Goal: Task Accomplishment & Management: Complete application form

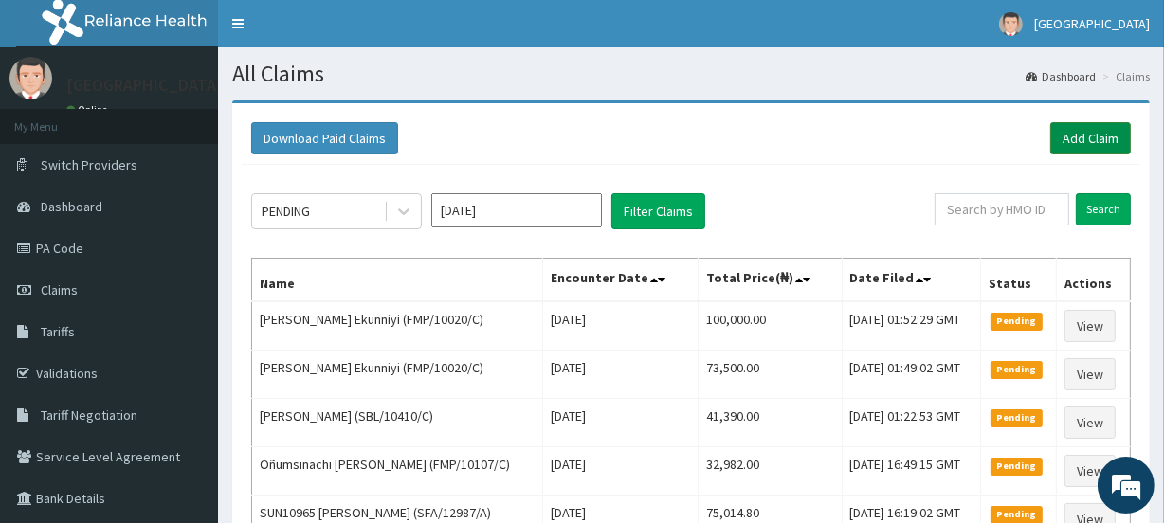
click at [1086, 133] on link "Add Claim" at bounding box center [1090, 138] width 81 height 32
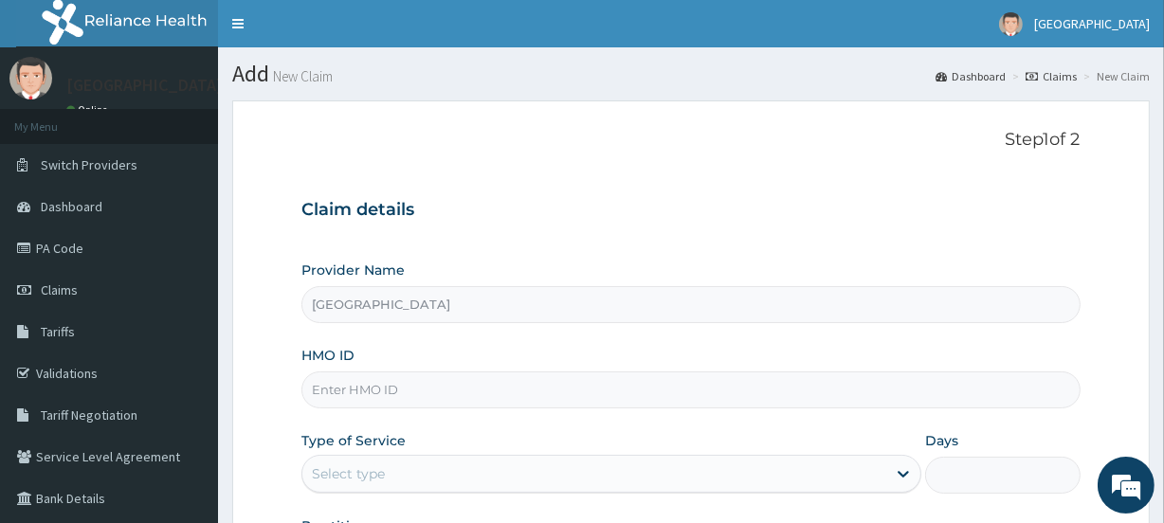
click at [388, 394] on input "HMO ID" at bounding box center [690, 389] width 778 height 37
paste input "SBG/11256/A"
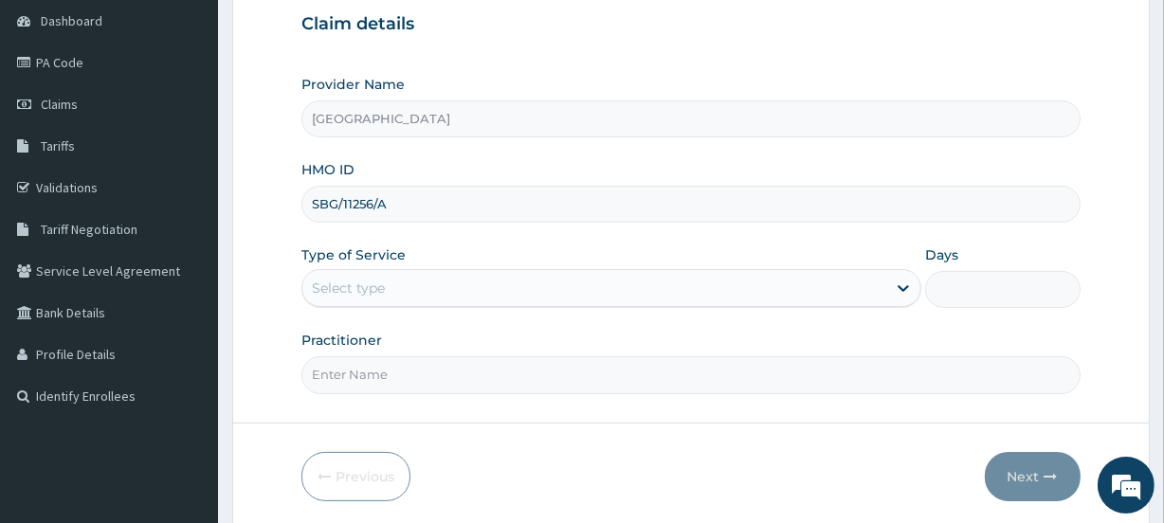
scroll to position [189, 0]
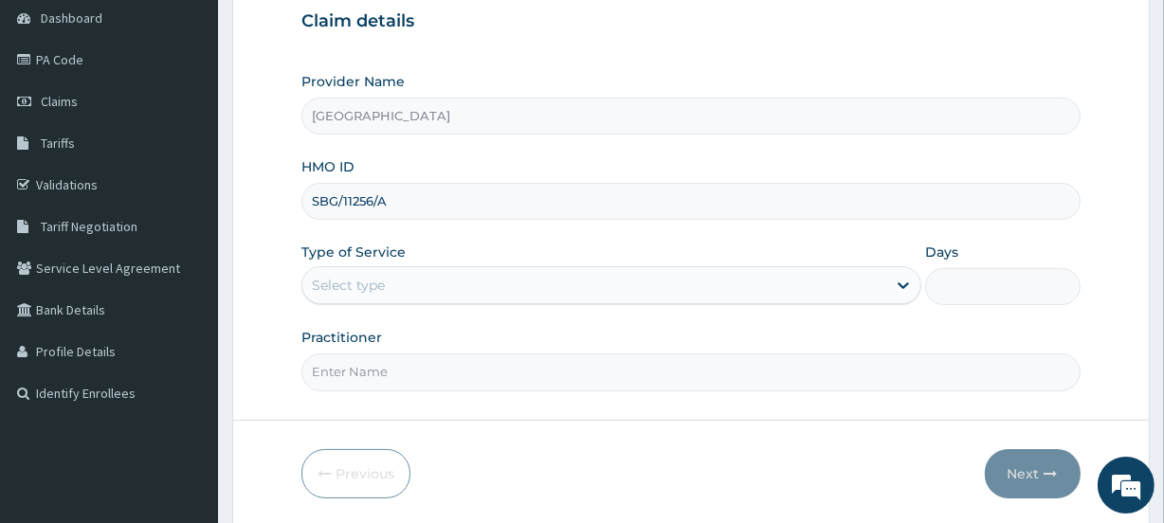
type input "SBG/11256/A"
click at [339, 280] on div "Select type" at bounding box center [348, 285] width 73 height 19
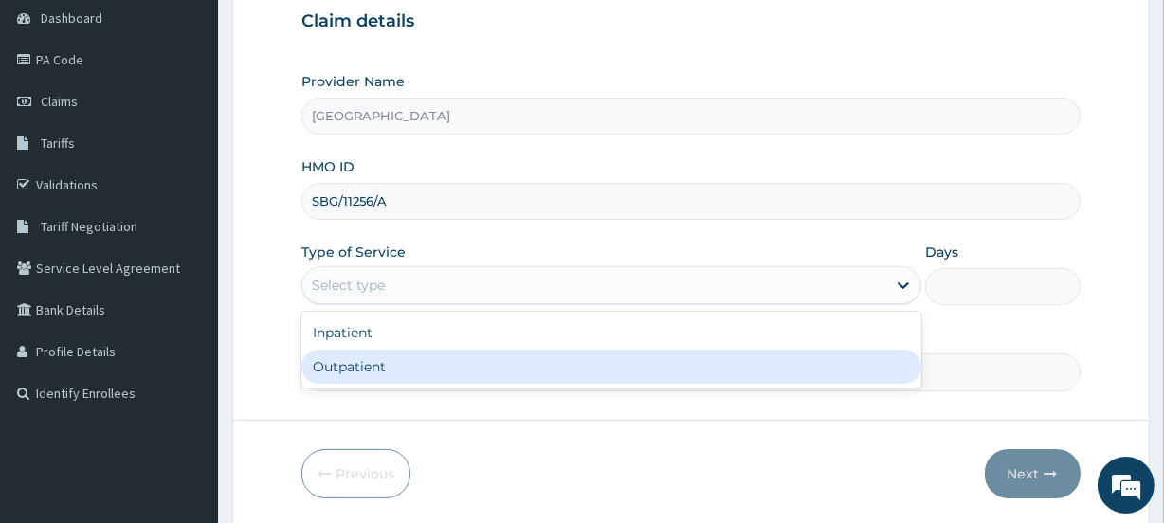
click at [372, 360] on div "Outpatient" at bounding box center [611, 367] width 620 height 34
type input "1"
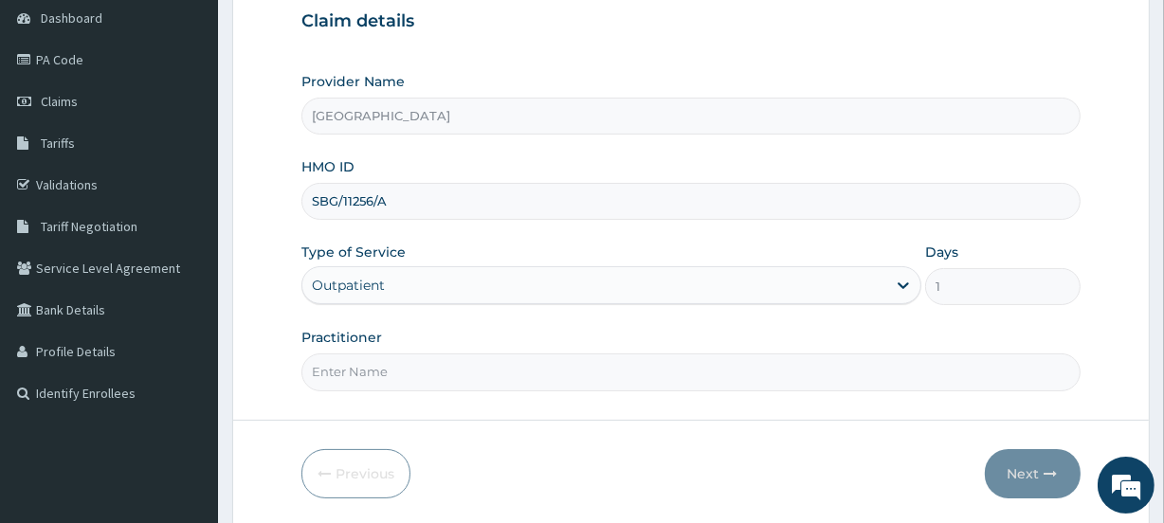
scroll to position [0, 0]
click at [374, 367] on input "Practitioner" at bounding box center [690, 371] width 778 height 37
type input "t"
type input "TAIWO TAIWO"
click at [1034, 470] on button "Next" at bounding box center [1032, 473] width 96 height 49
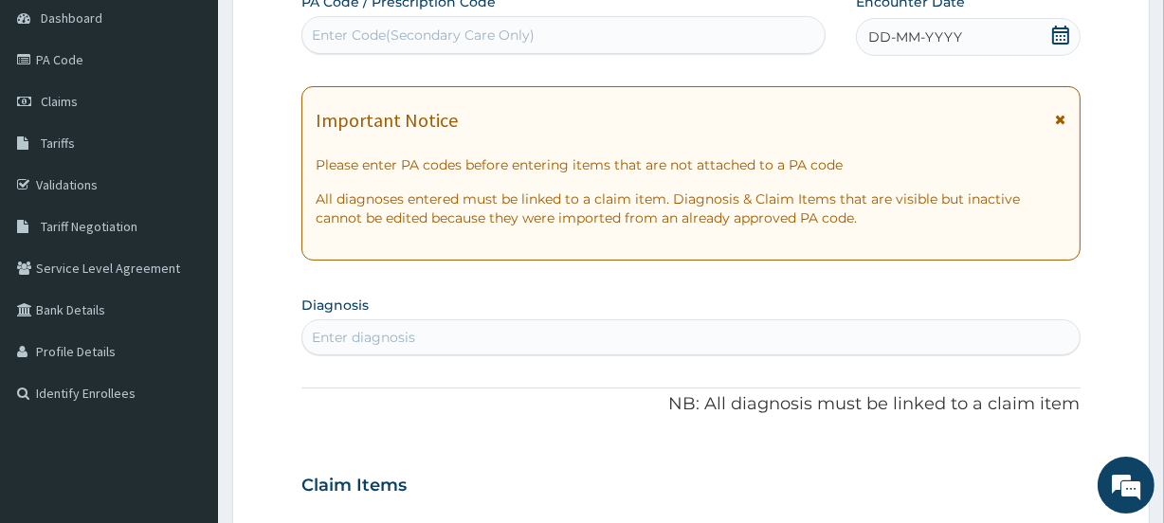
click at [439, 39] on div "Enter Code(Secondary Care Only)" at bounding box center [423, 35] width 223 height 19
paste input "PA/A6A91D"
type input "PA/A6A91D"
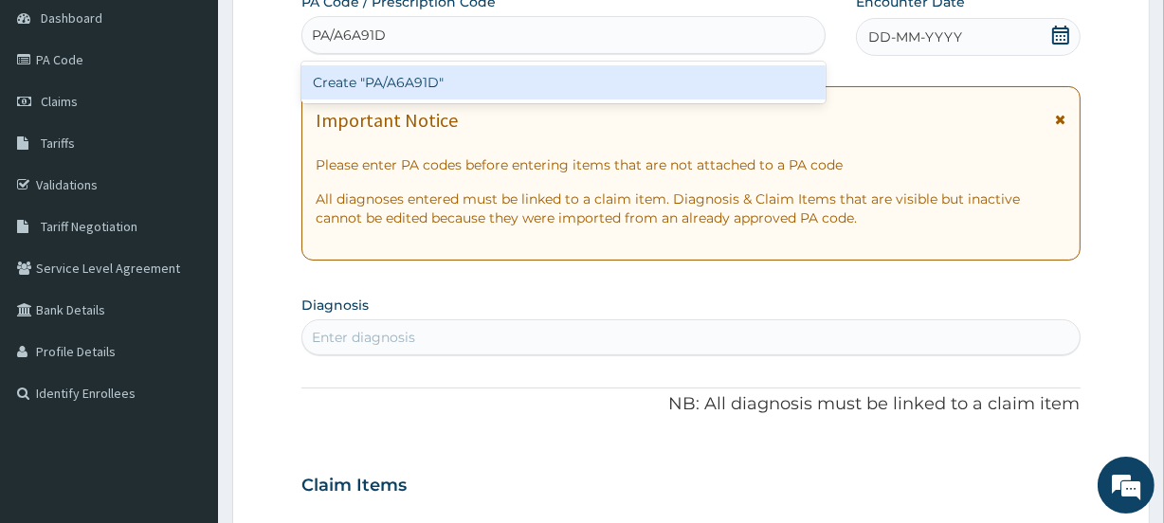
click at [451, 76] on div "Create "PA/A6A91D"" at bounding box center [562, 82] width 523 height 34
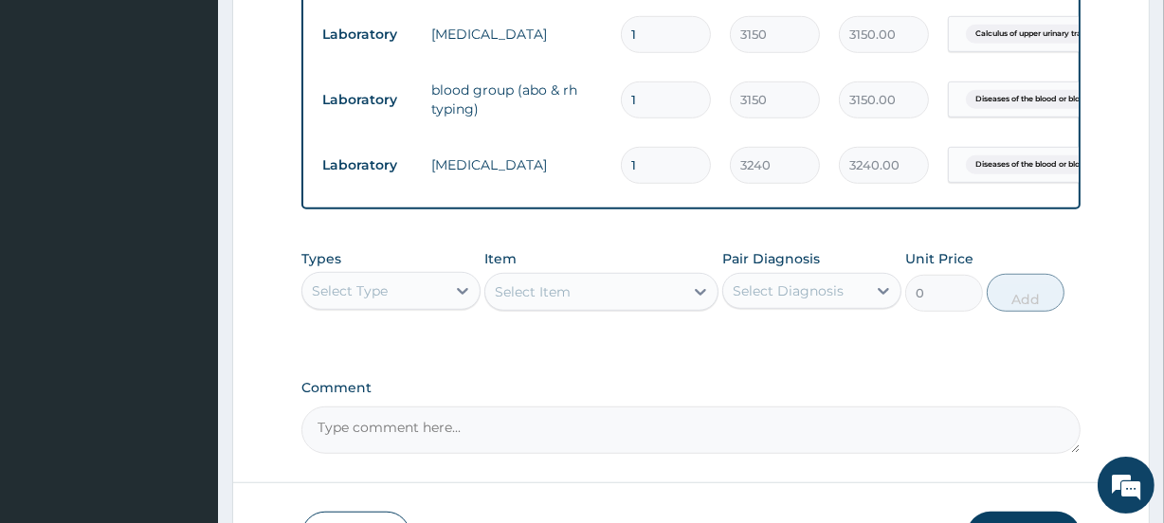
scroll to position [1308, 0]
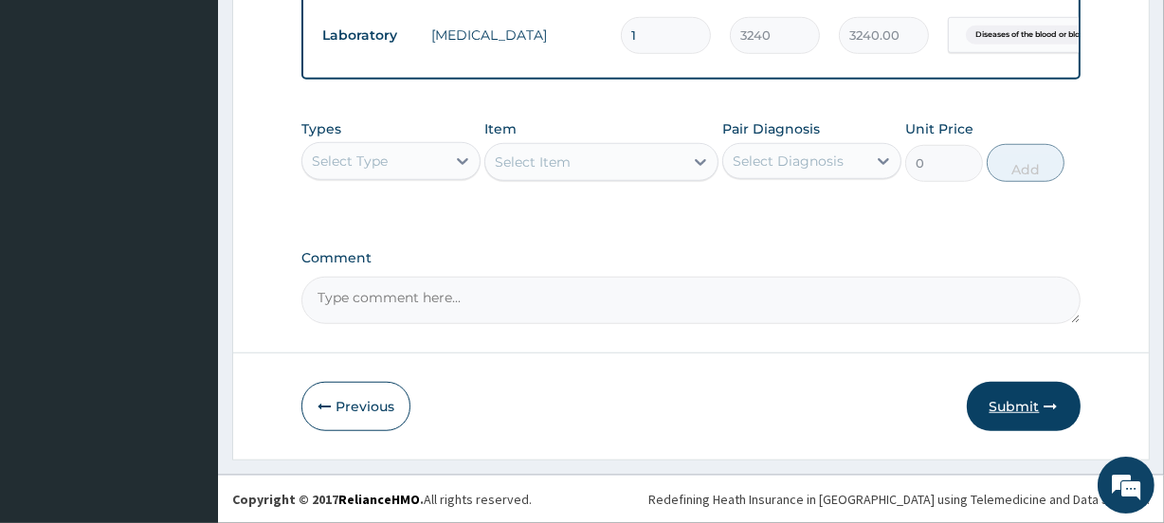
click at [1020, 406] on button "Submit" at bounding box center [1023, 406] width 114 height 49
